Goal: Transaction & Acquisition: Subscribe to service/newsletter

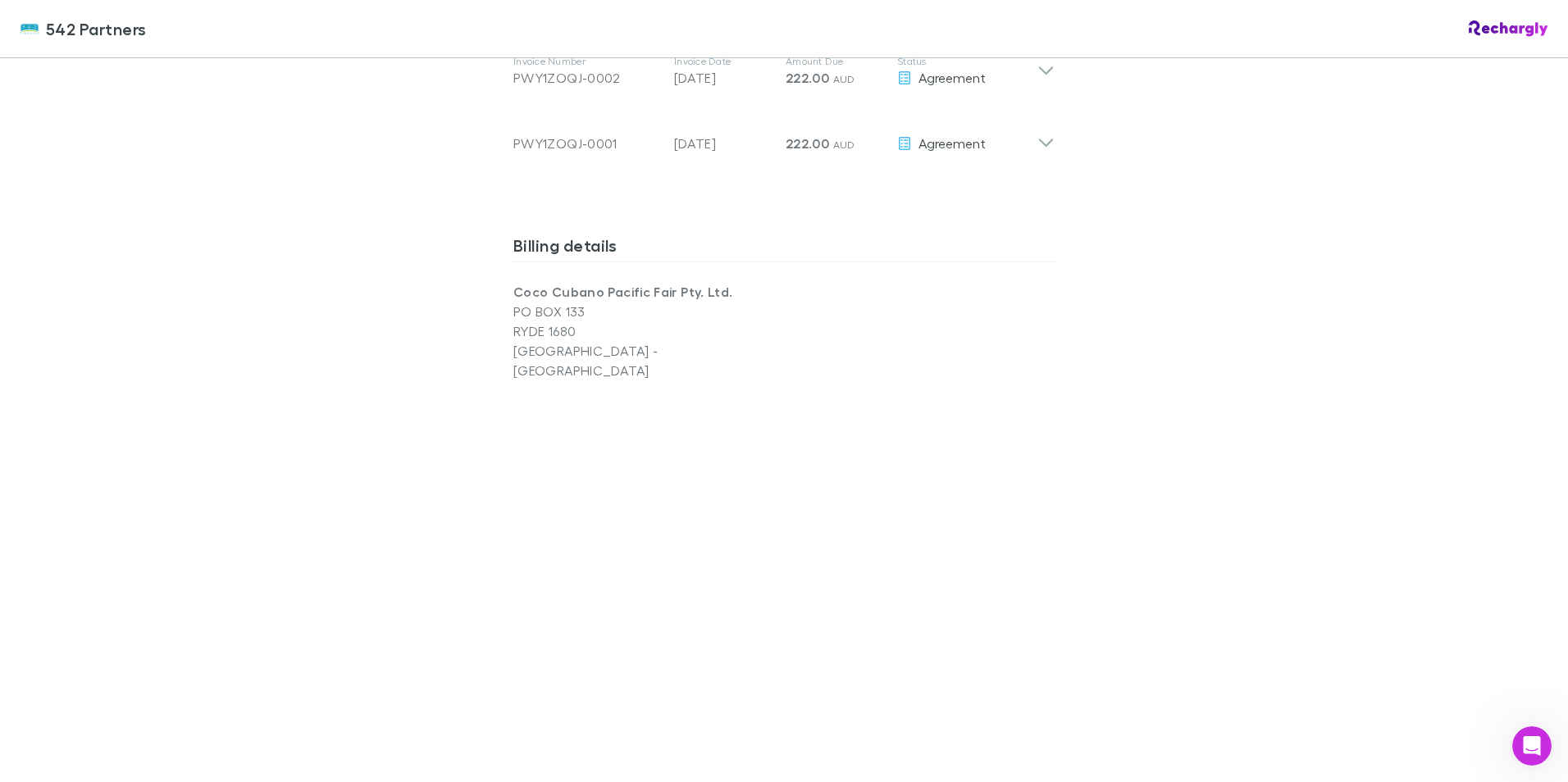
scroll to position [837, 0]
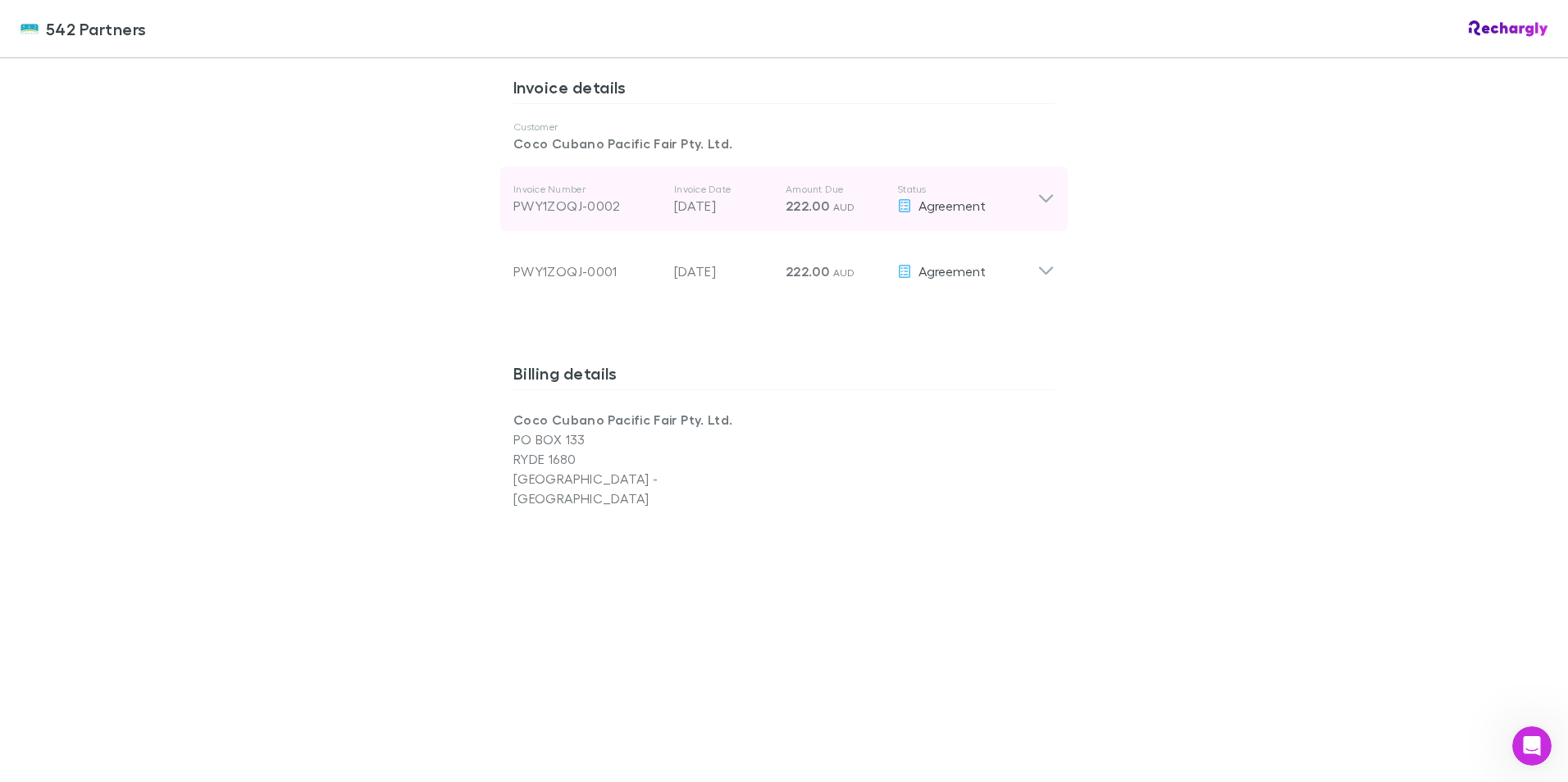
click at [1039, 193] on icon at bounding box center [1046, 199] width 17 height 19
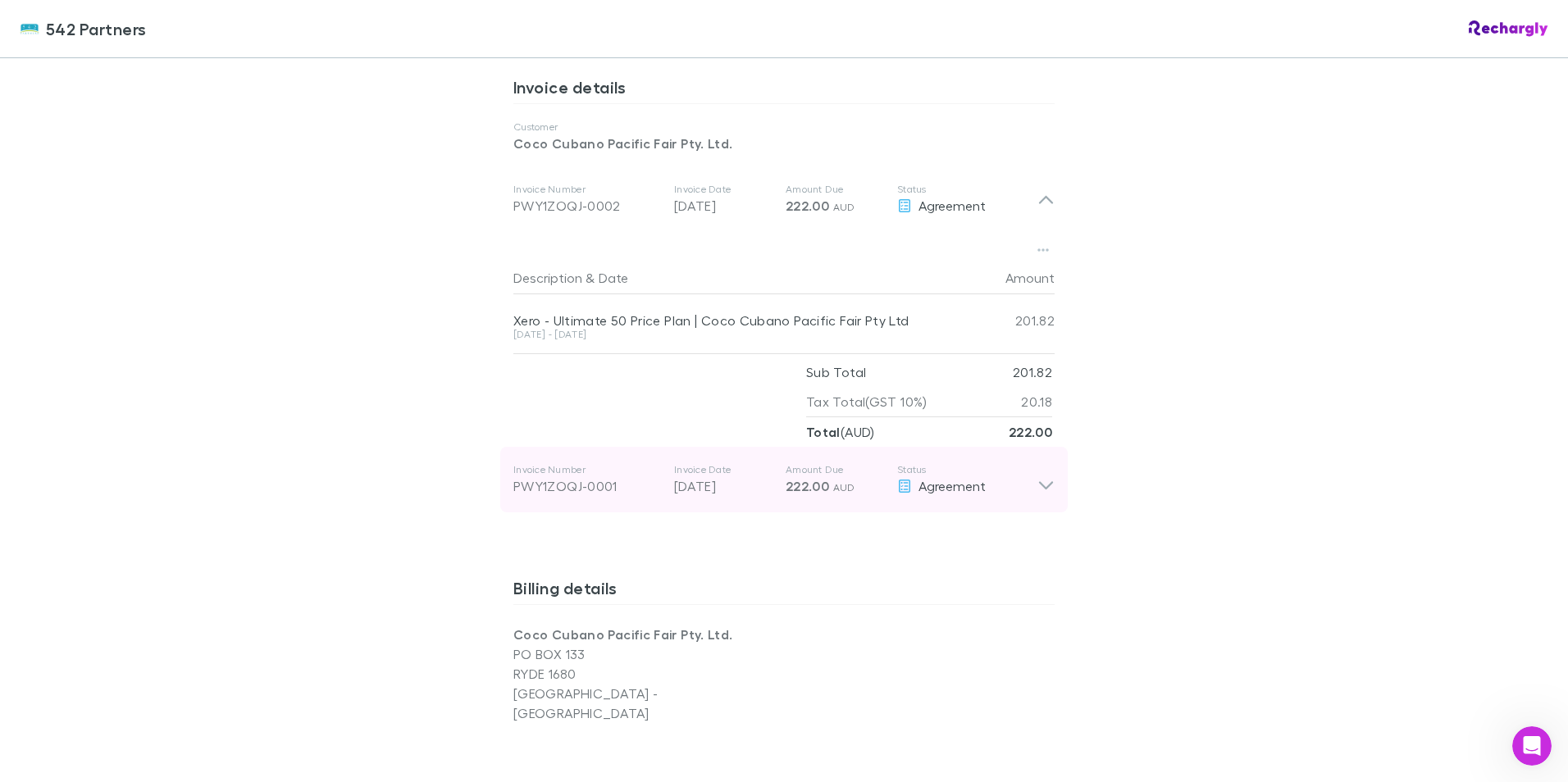
click at [1038, 489] on icon at bounding box center [1046, 480] width 17 height 33
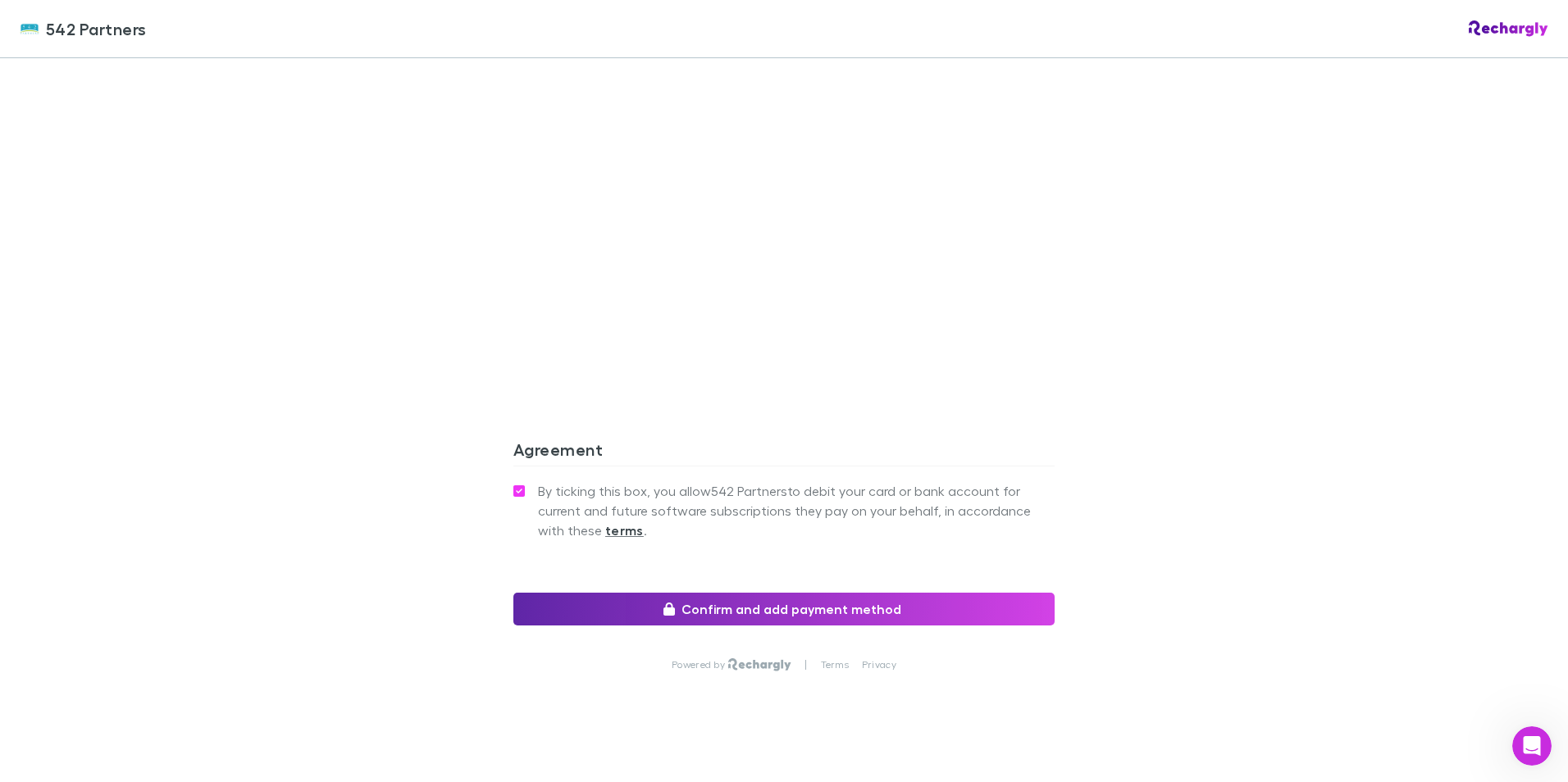
scroll to position [1777, 0]
click at [814, 592] on button "Confirm and add payment method" at bounding box center [784, 608] width 542 height 33
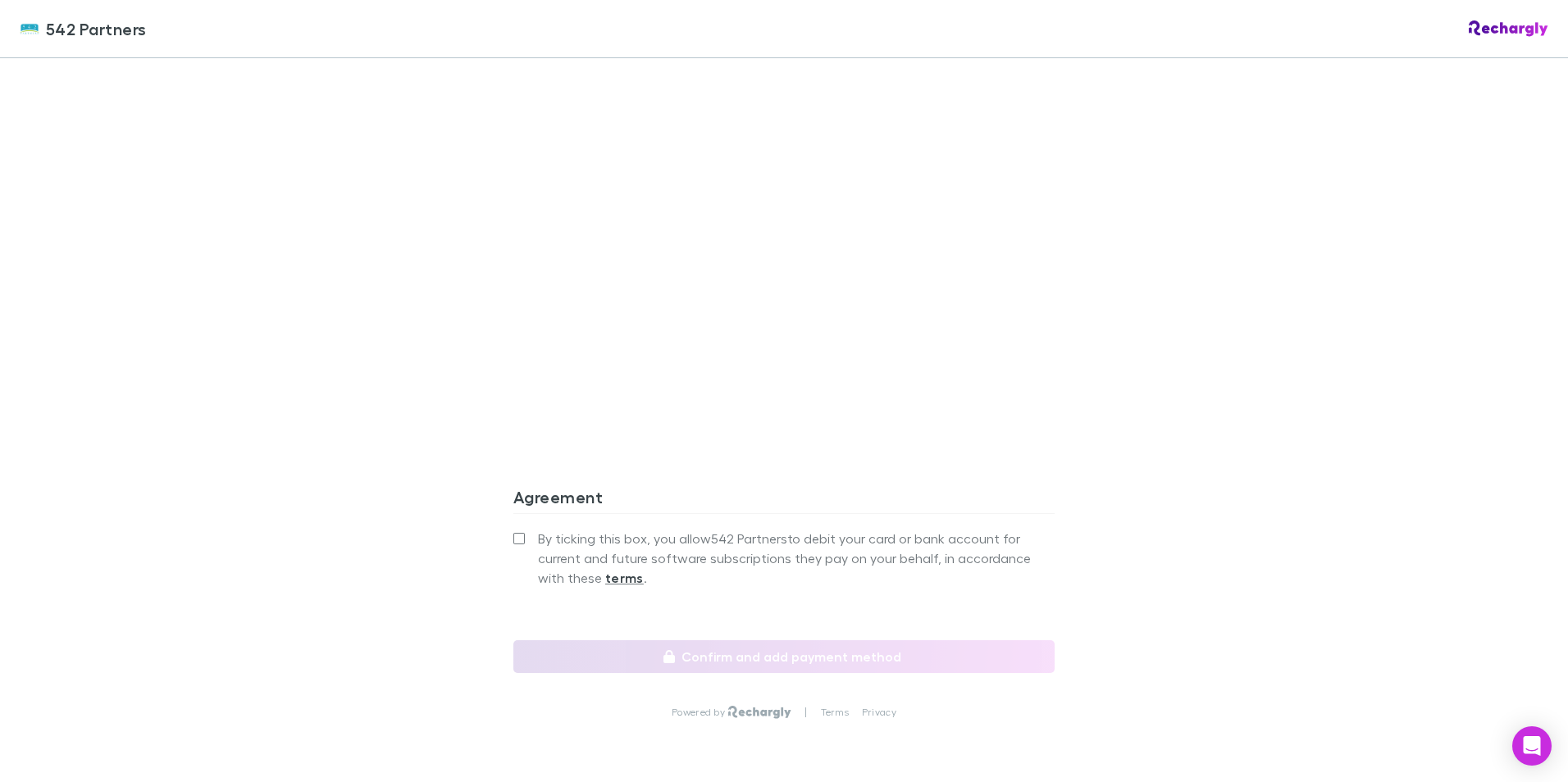
scroll to position [1370, 0]
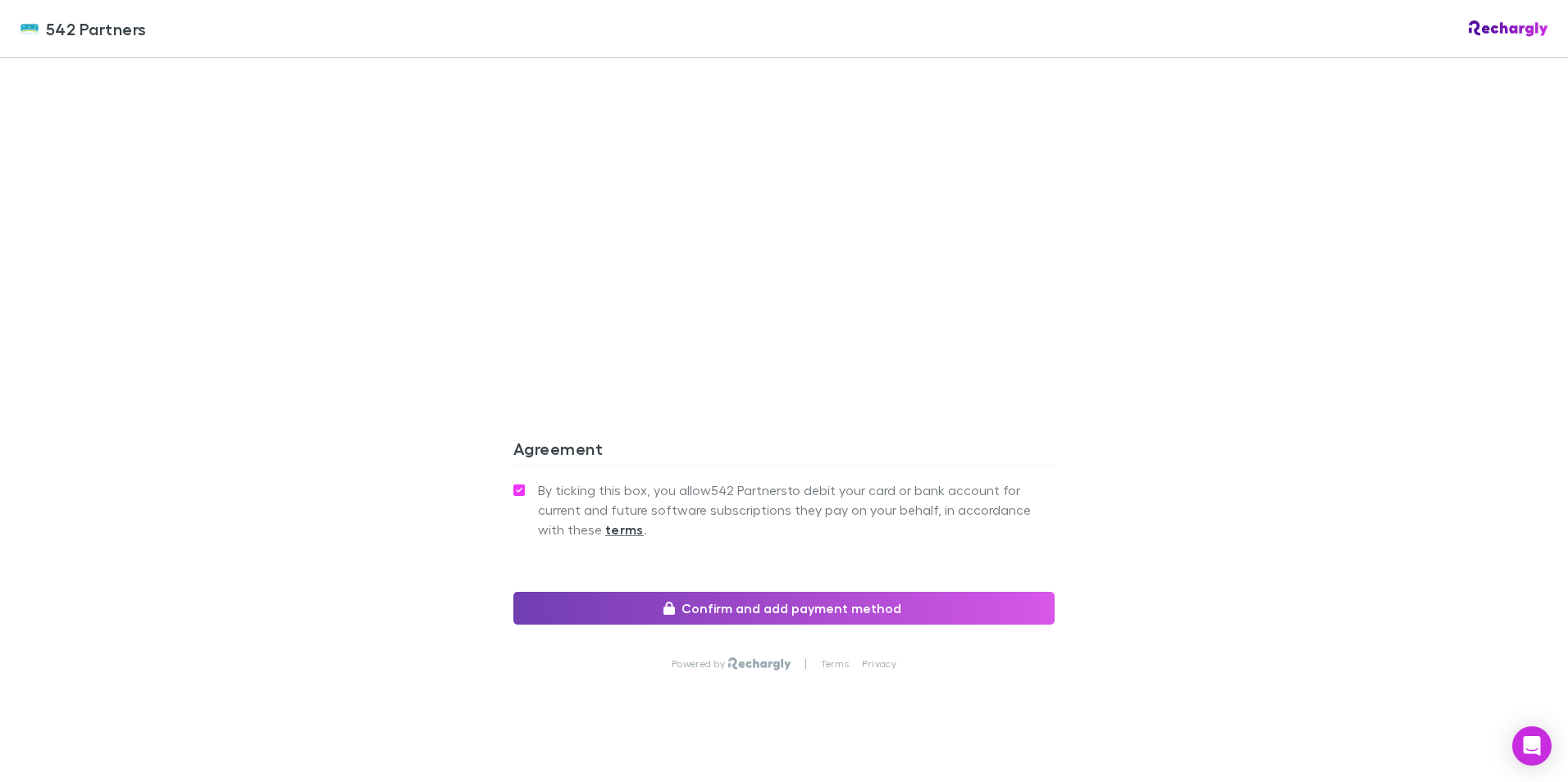
click at [774, 592] on button "Confirm and add payment method" at bounding box center [784, 608] width 542 height 33
